Goal: Task Accomplishment & Management: Complete application form

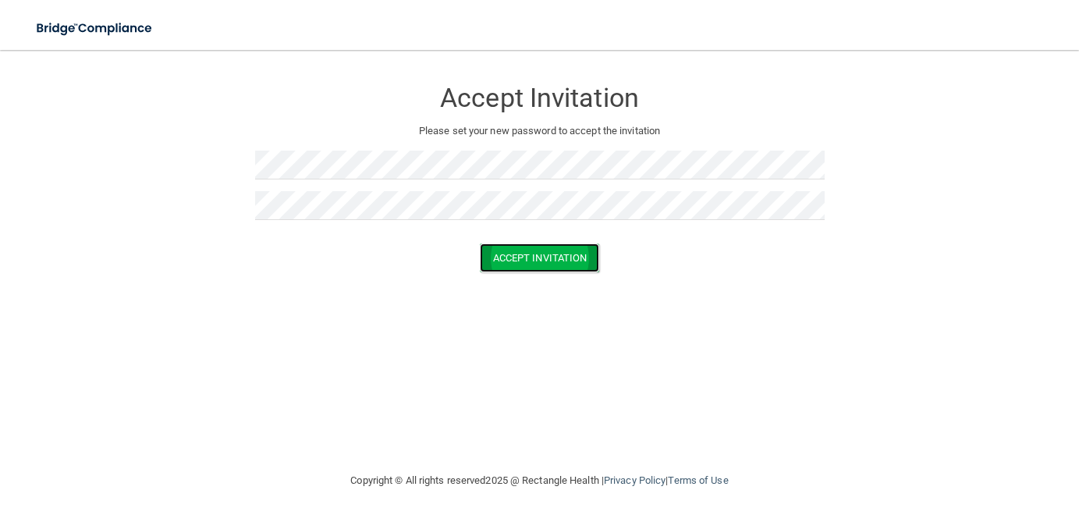
click at [560, 257] on button "Accept Invitation" at bounding box center [540, 257] width 120 height 29
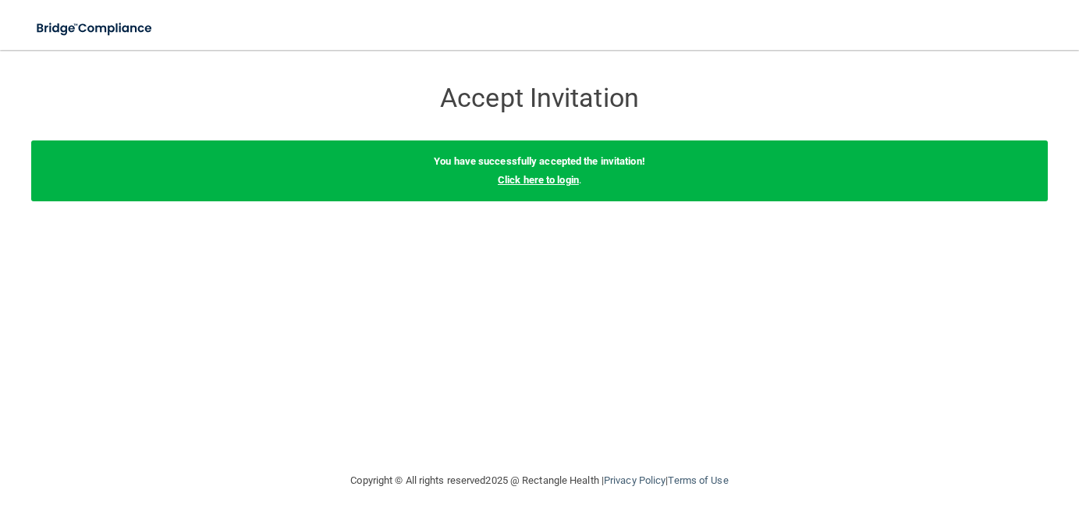
click at [548, 181] on link "Click here to login" at bounding box center [538, 180] width 81 height 12
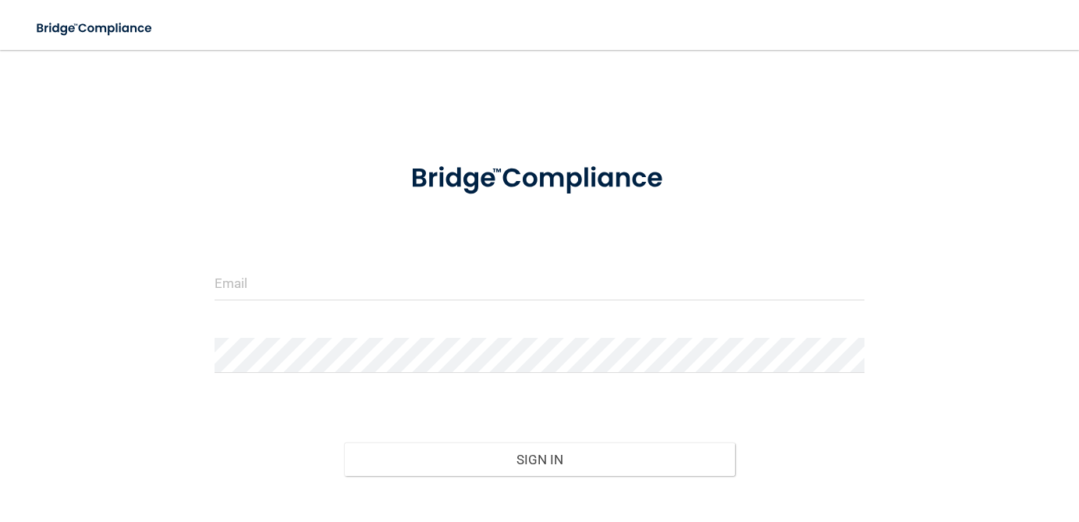
click at [887, 241] on div "Invalid email/password. You don't have permission to access that page. Sign In …" at bounding box center [539, 310] width 1016 height 488
click at [856, 175] on div at bounding box center [540, 179] width 674 height 70
click at [408, 253] on form "Invalid email/password. You don't have permission to access that page. Sign In …" at bounding box center [539, 349] width 650 height 410
click at [396, 284] on input "email" at bounding box center [539, 282] width 650 height 35
type input "[EMAIL_ADDRESS][DOMAIN_NAME]"
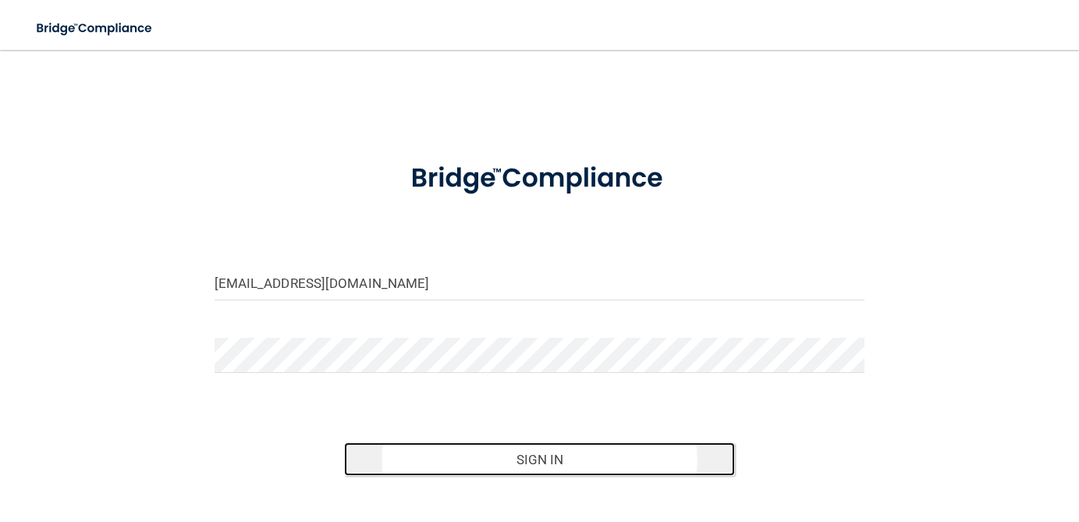
click at [494, 470] on button "Sign In" at bounding box center [539, 459] width 390 height 34
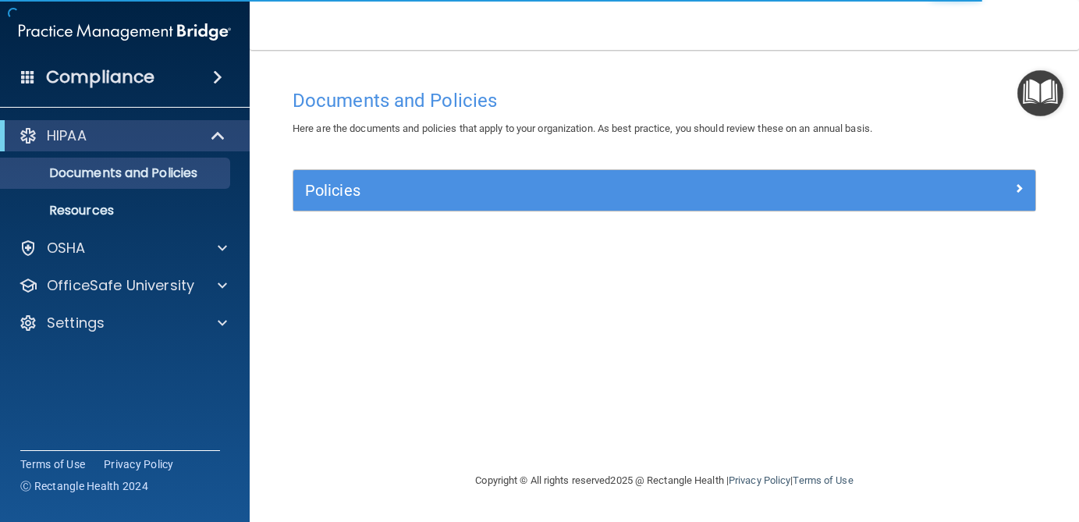
click at [315, 175] on div "Policies" at bounding box center [664, 190] width 742 height 41
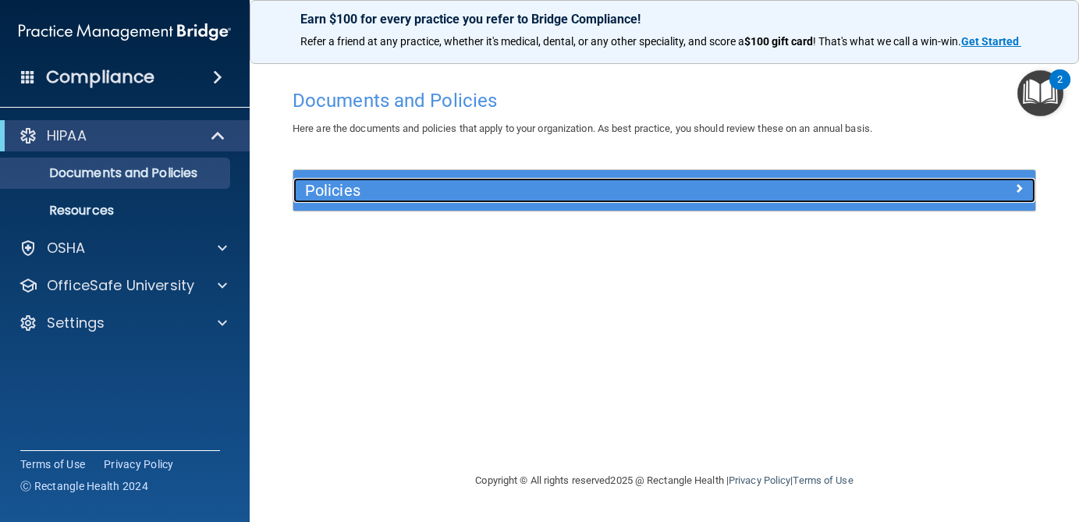
click at [326, 197] on h5 "Policies" at bounding box center [571, 190] width 533 height 17
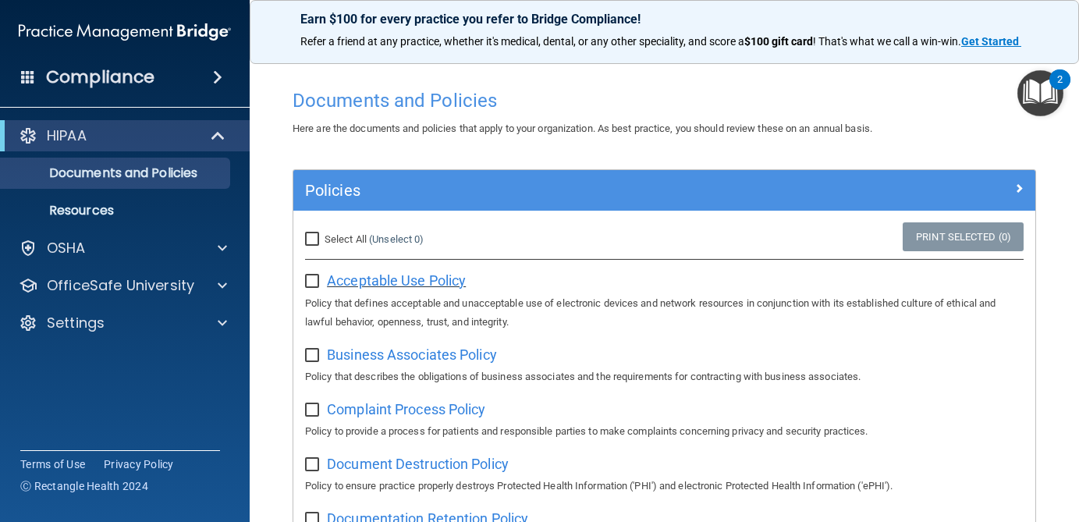
click at [387, 285] on span "Acceptable Use Policy" at bounding box center [396, 280] width 139 height 16
click at [315, 283] on input "checkbox" at bounding box center [314, 281] width 18 height 12
checkbox input "true"
click at [314, 356] on input "checkbox" at bounding box center [314, 355] width 18 height 12
checkbox input "true"
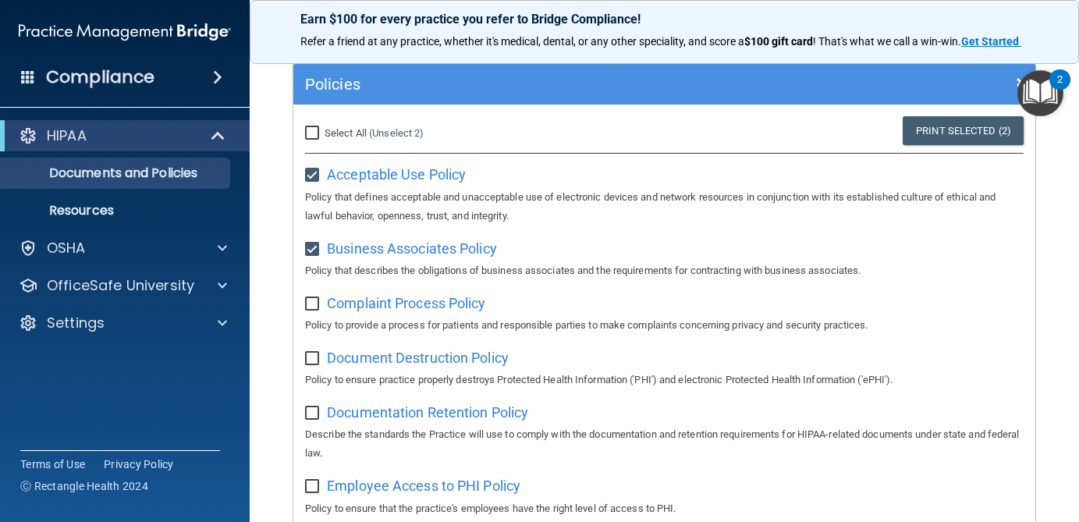
scroll to position [117, 0]
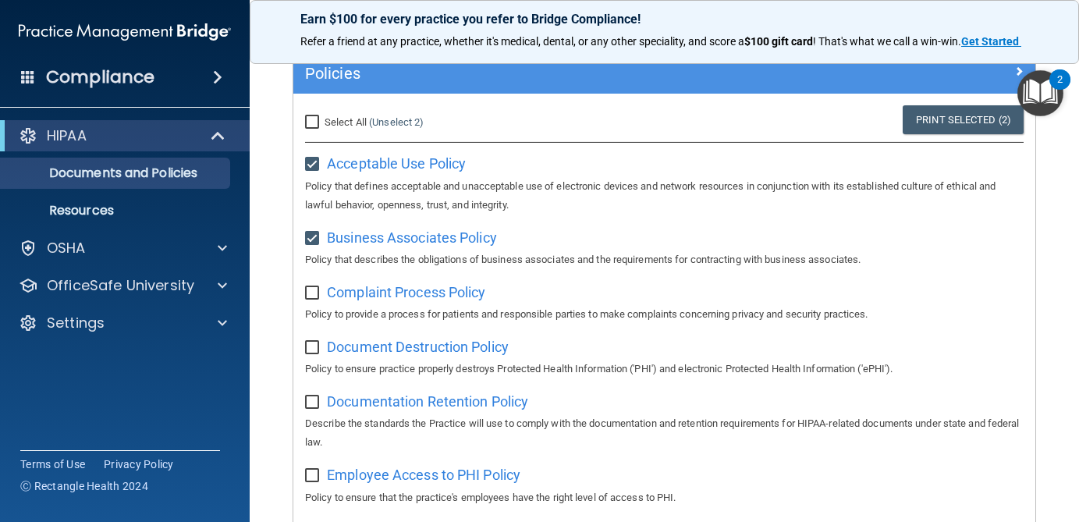
click at [307, 119] on input "Select All (Unselect 2) Unselect All" at bounding box center [314, 122] width 18 height 12
checkbox input "true"
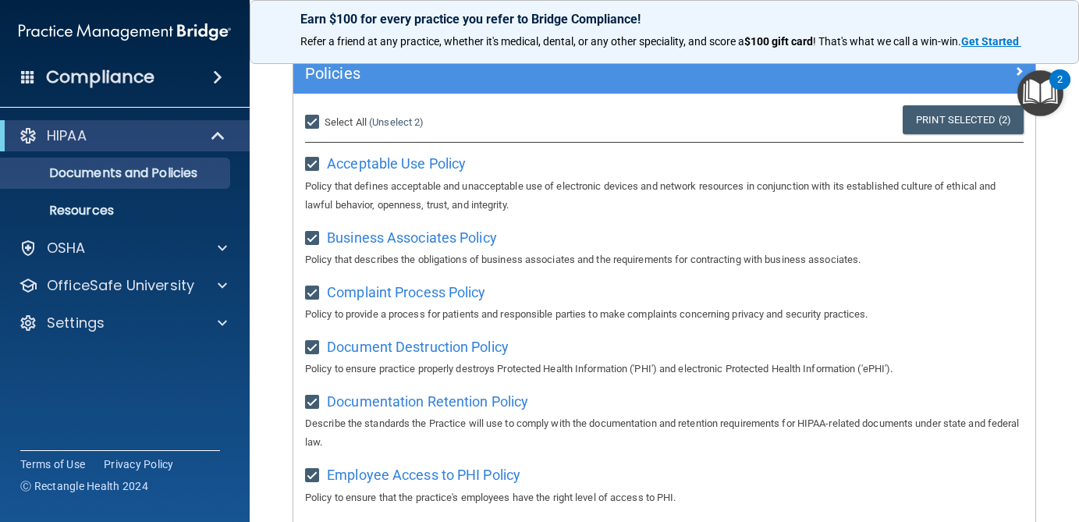
checkbox input "true"
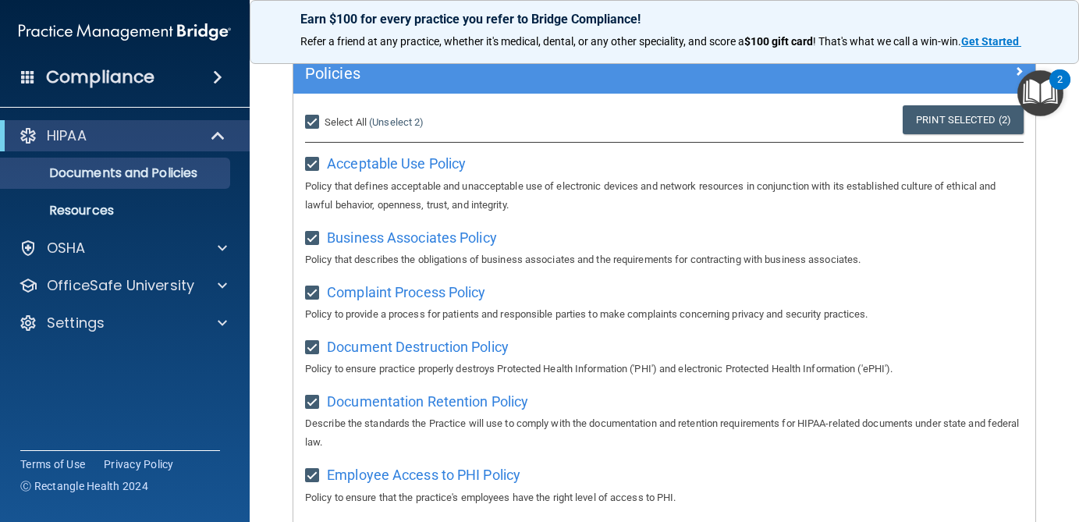
checkbox input "true"
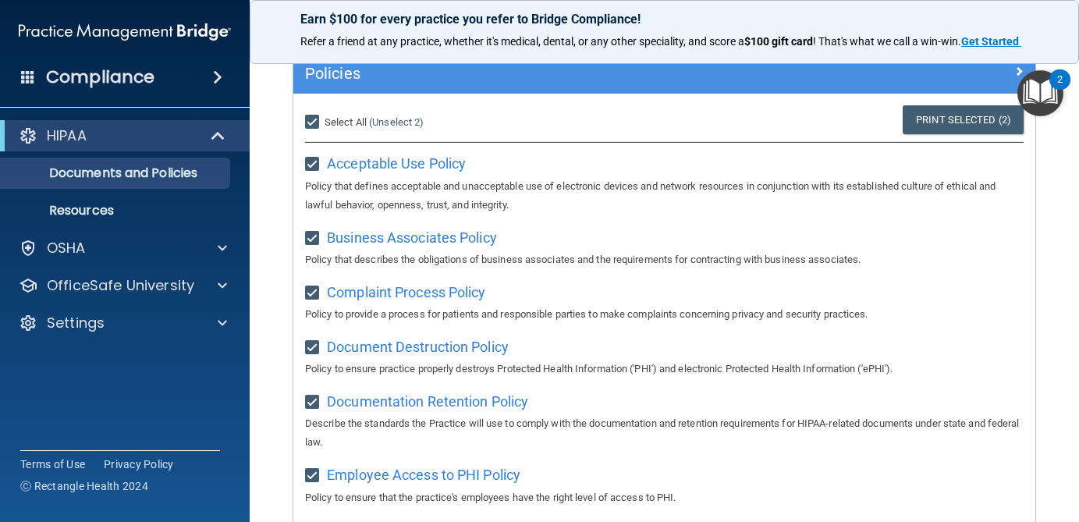
checkbox input "true"
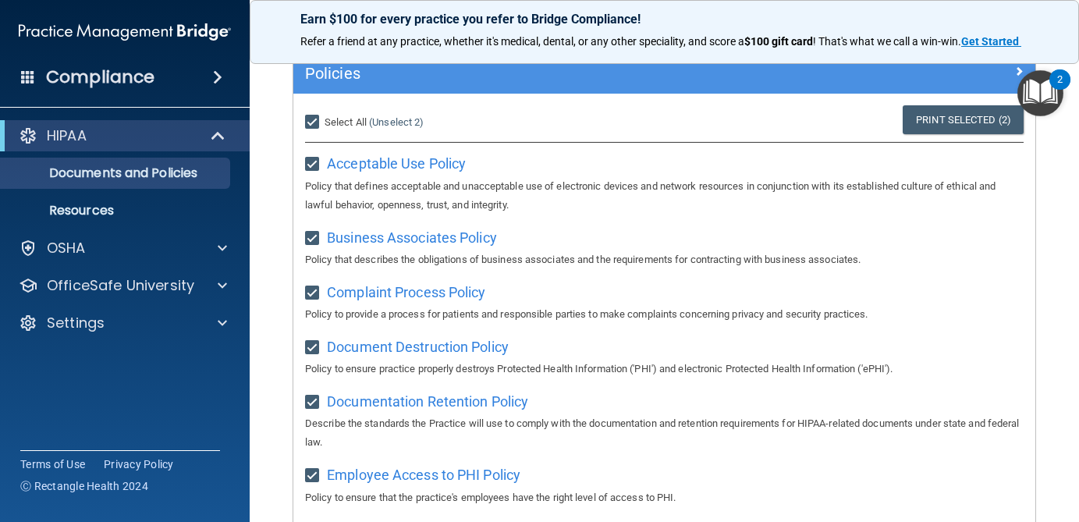
checkbox input "true"
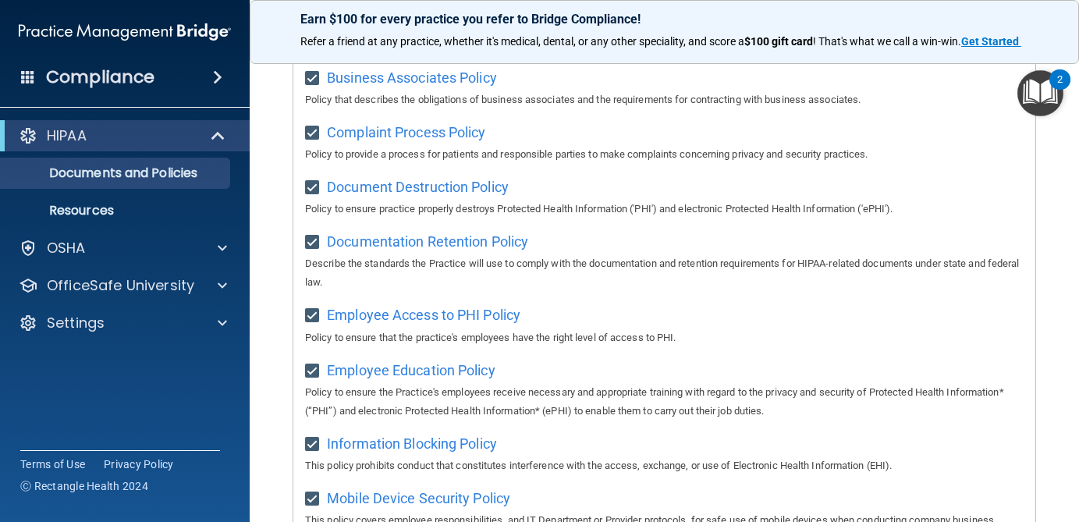
scroll to position [0, 0]
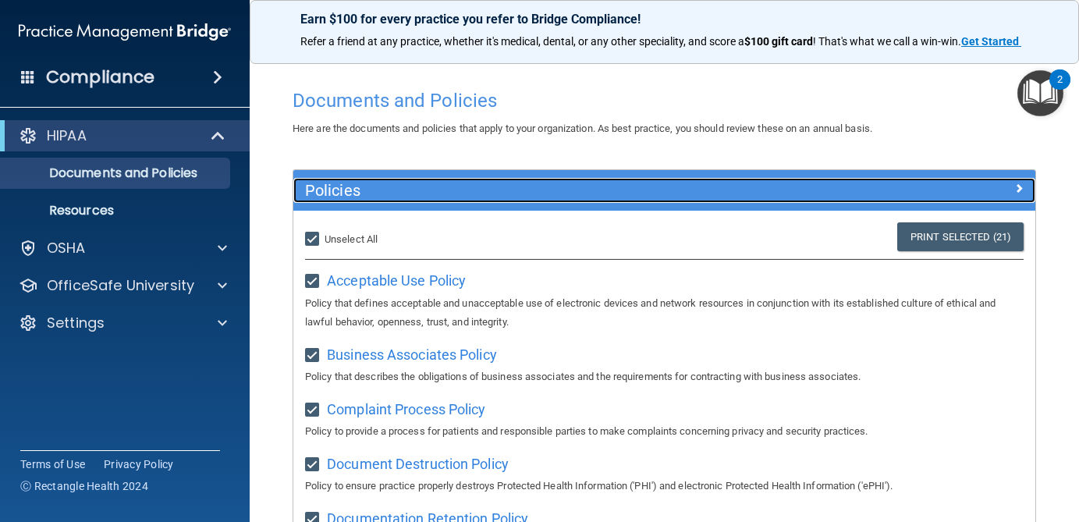
click at [1019, 185] on span at bounding box center [1018, 188] width 9 height 19
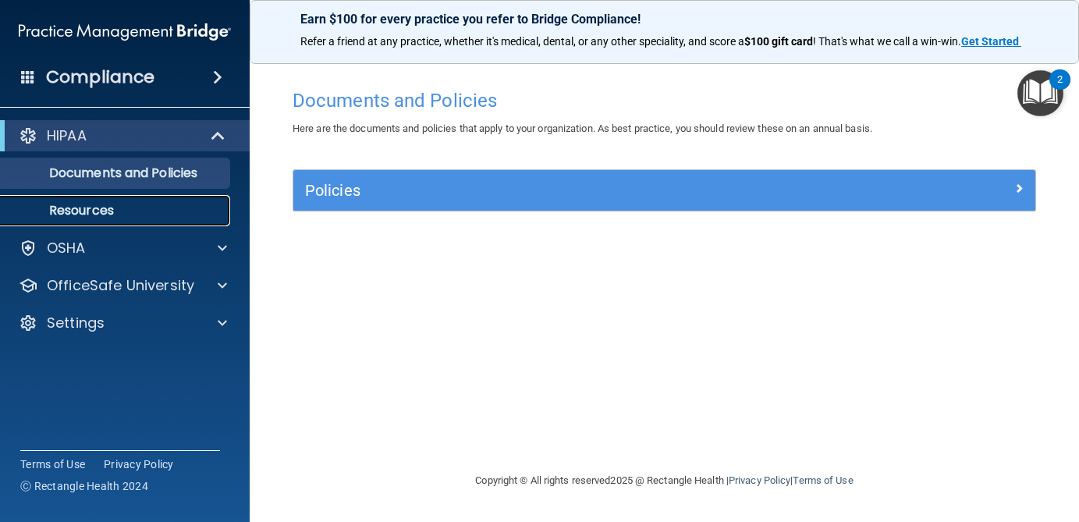
click at [110, 200] on link "Resources" at bounding box center [107, 210] width 246 height 31
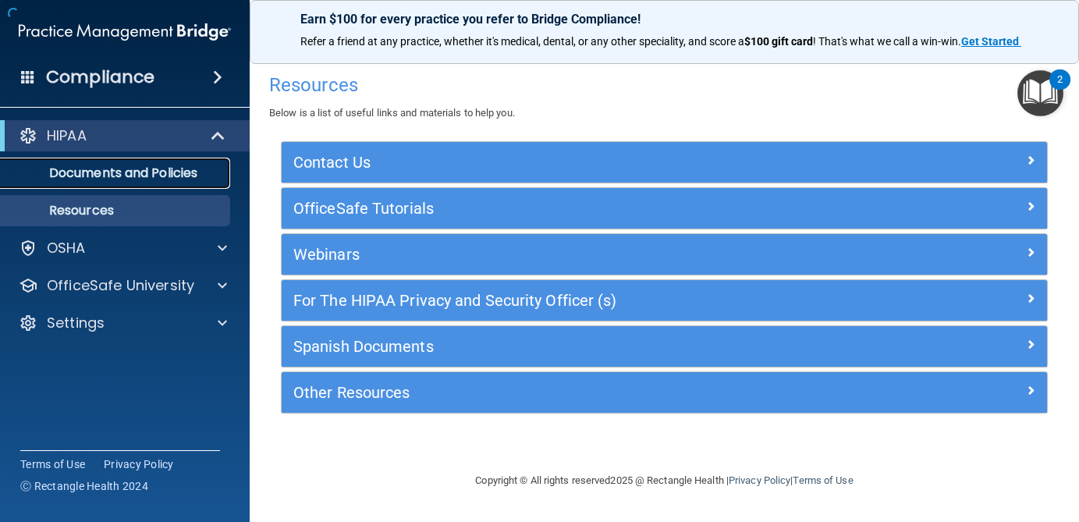
click at [112, 175] on p "Documents and Policies" at bounding box center [116, 173] width 213 height 16
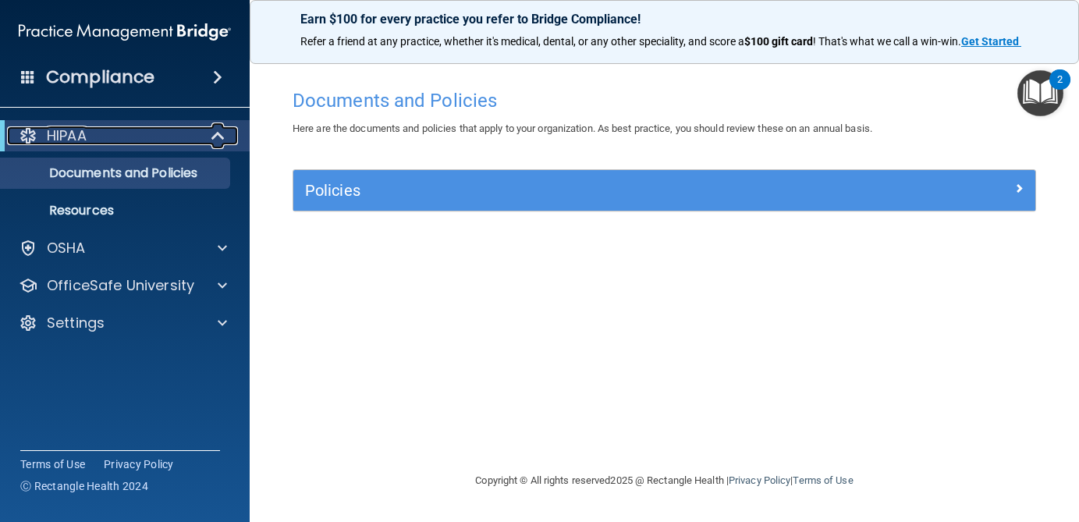
click at [122, 143] on div "HIPAA" at bounding box center [103, 135] width 193 height 19
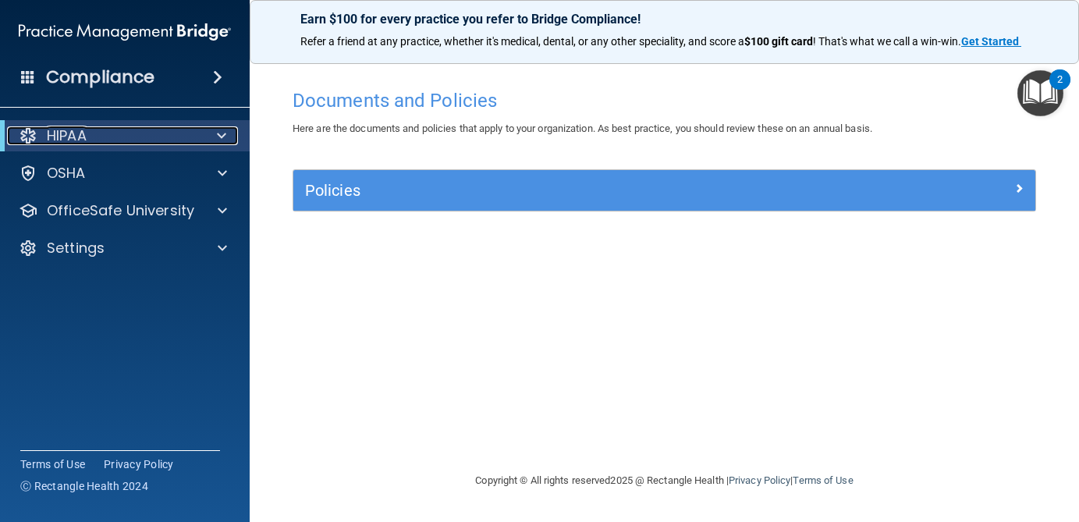
click at [125, 137] on div "HIPAA" at bounding box center [103, 135] width 193 height 19
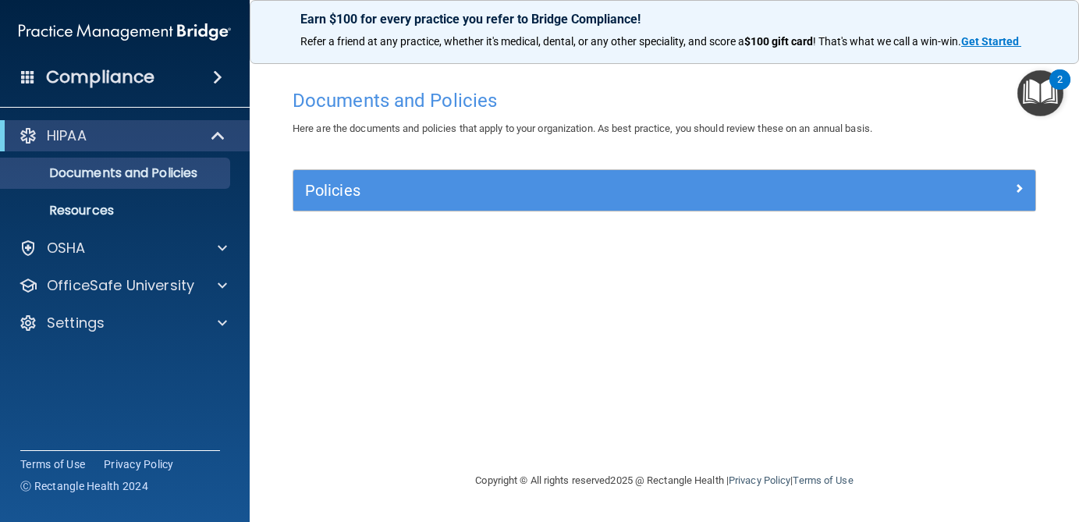
click at [526, 207] on div "Policies" at bounding box center [664, 190] width 742 height 41
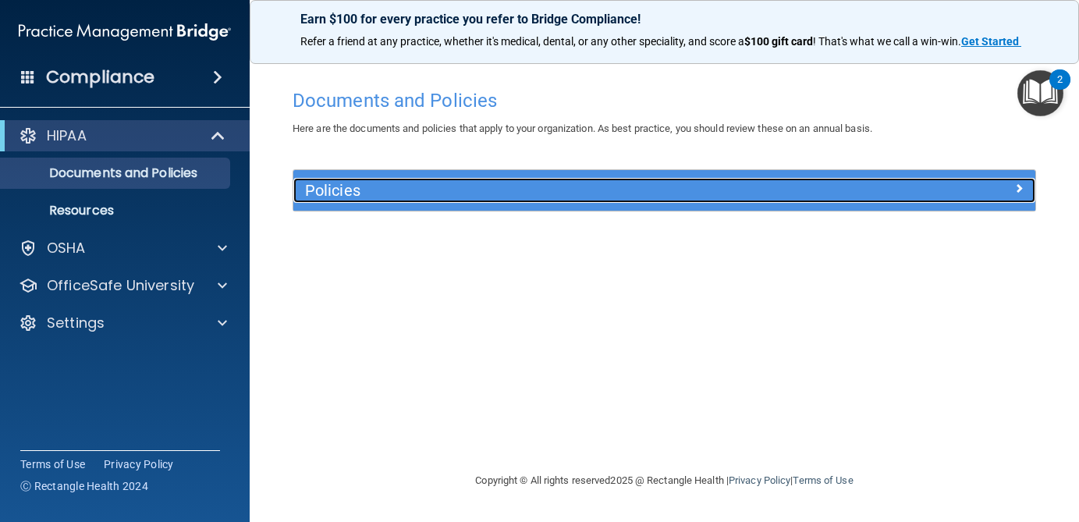
click at [524, 186] on h5 "Policies" at bounding box center [571, 190] width 533 height 17
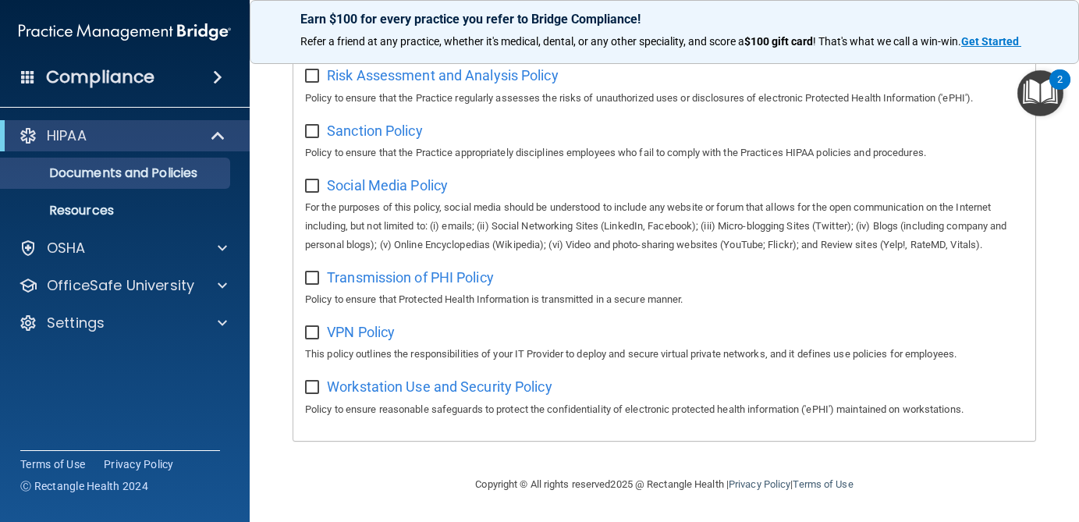
scroll to position [1087, 0]
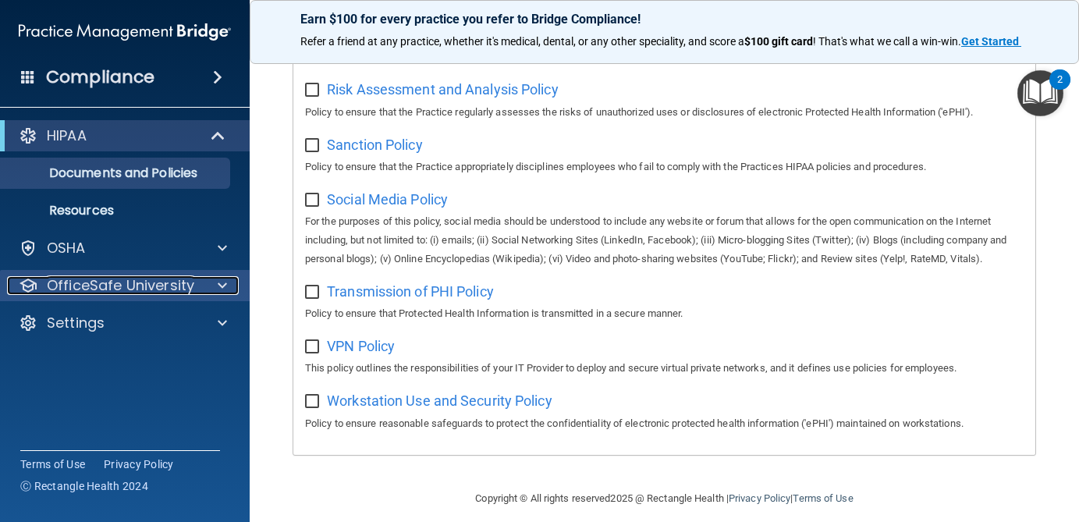
click at [140, 286] on p "OfficeSafe University" at bounding box center [120, 285] width 147 height 19
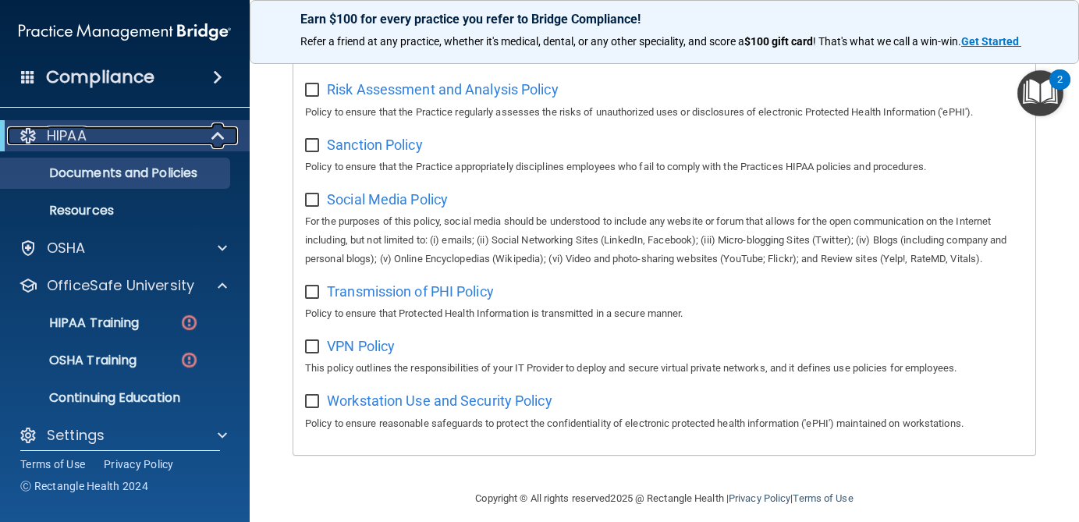
click at [111, 144] on div "HIPAA" at bounding box center [103, 135] width 193 height 19
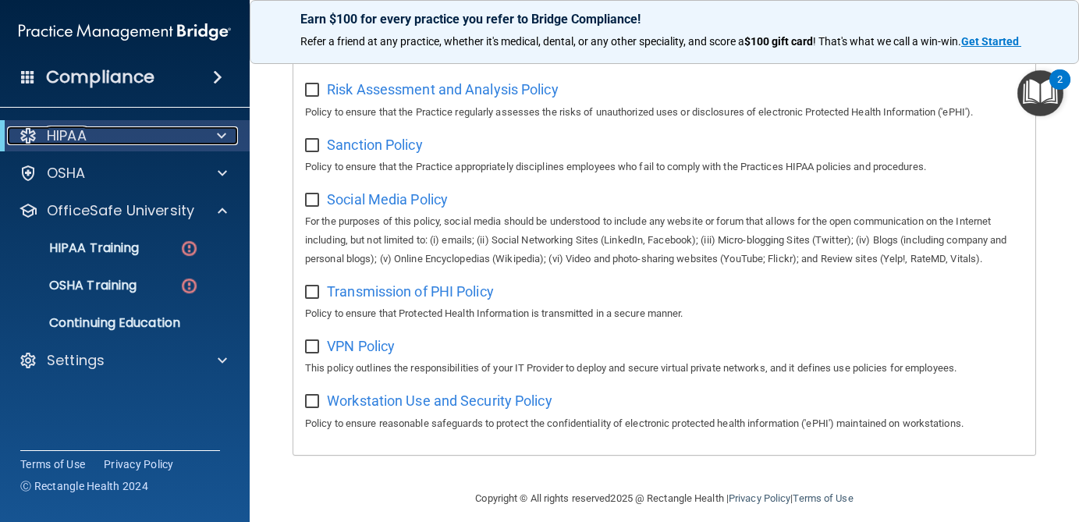
click at [111, 144] on div "HIPAA" at bounding box center [103, 135] width 193 height 19
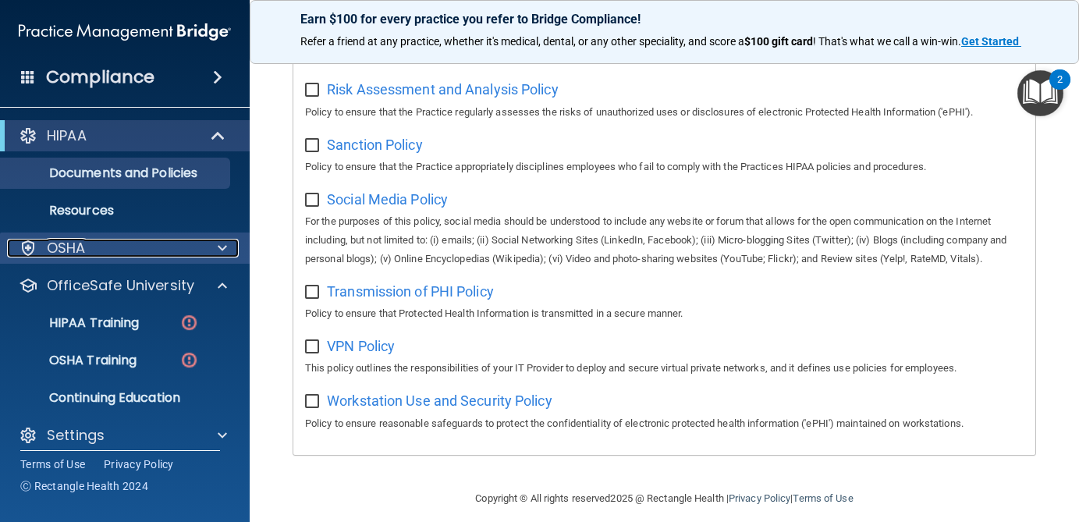
click at [77, 244] on p "OSHA" at bounding box center [66, 248] width 39 height 19
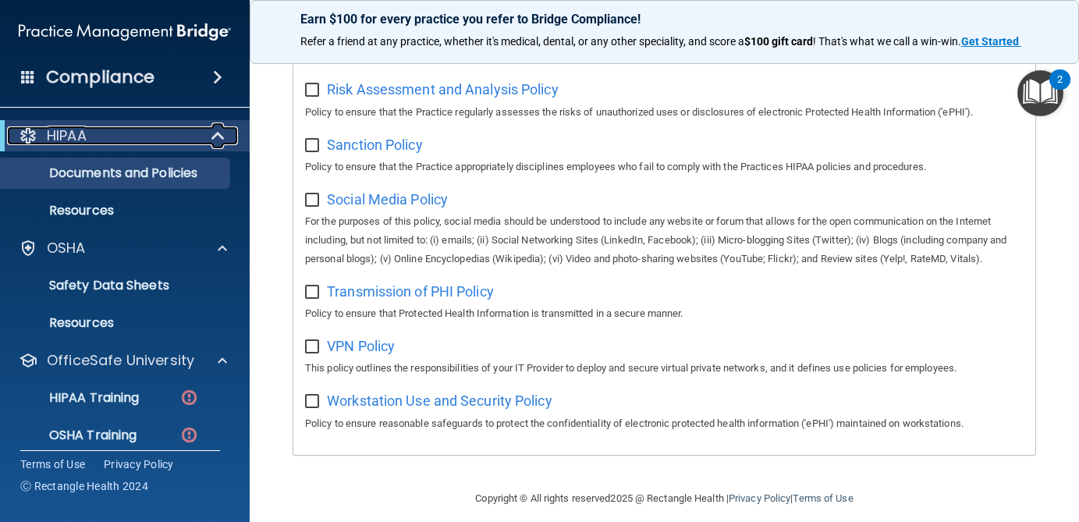
click at [109, 138] on div "HIPAA" at bounding box center [103, 135] width 193 height 19
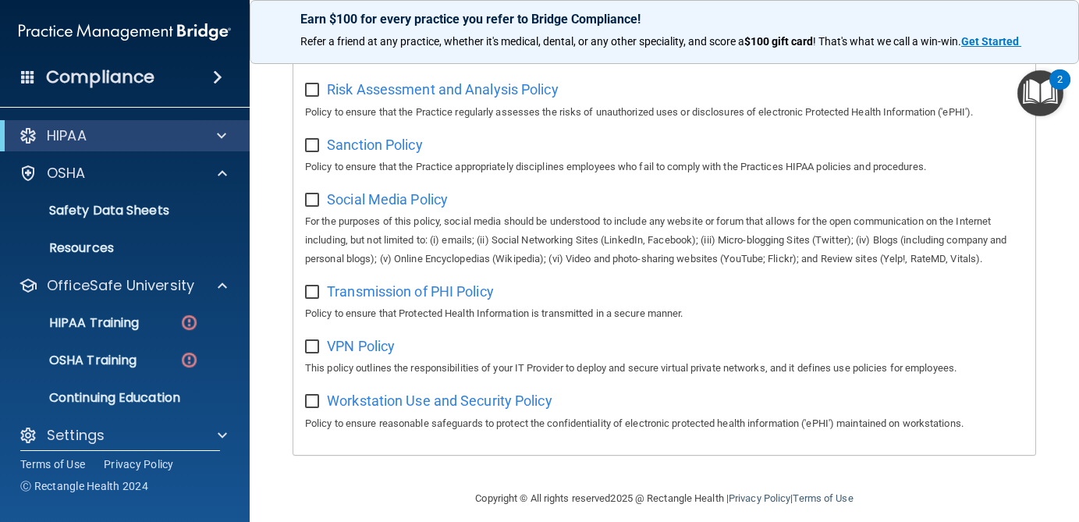
click at [76, 72] on h4 "Compliance" at bounding box center [100, 77] width 108 height 22
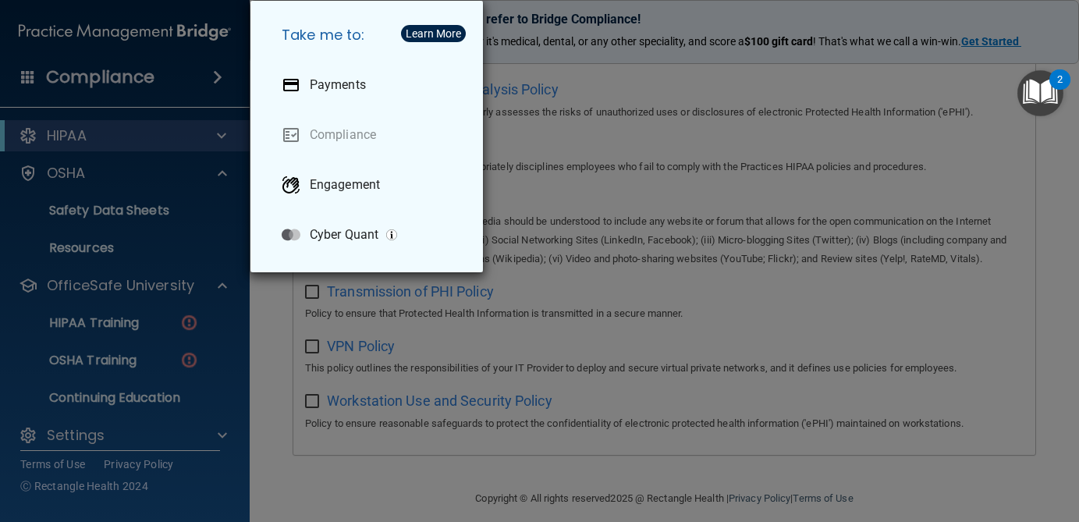
click at [595, 169] on div "Take me to: Payments Compliance Engagement Cyber Quant" at bounding box center [539, 261] width 1079 height 522
